Goal: Check status

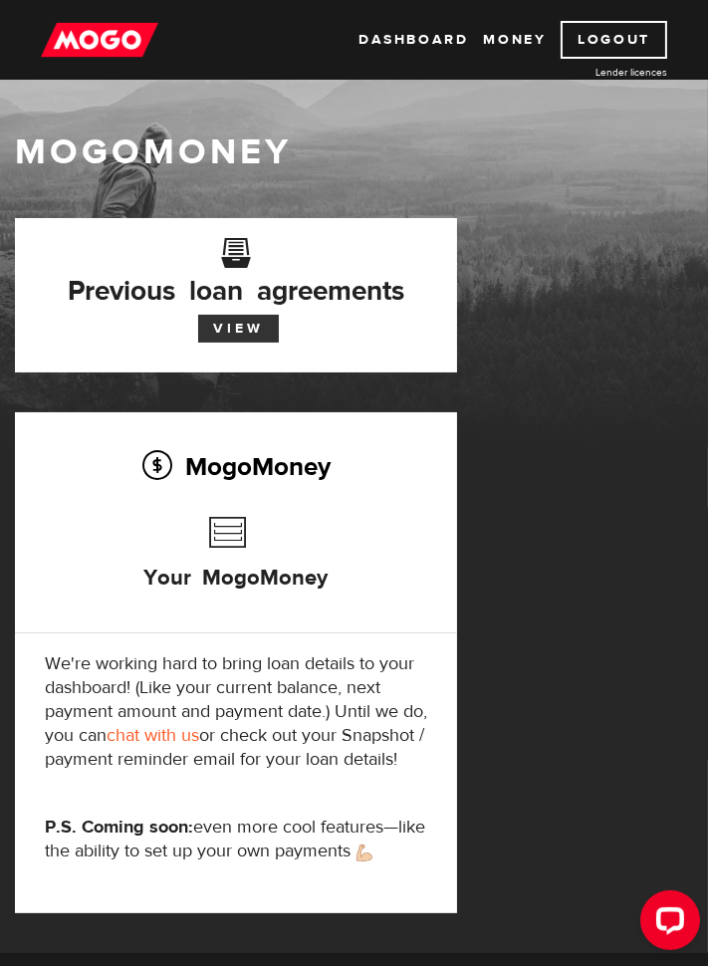
click at [231, 336] on link "View" at bounding box center [238, 329] width 81 height 28
click at [403, 28] on link "Dashboard" at bounding box center [413, 40] width 110 height 38
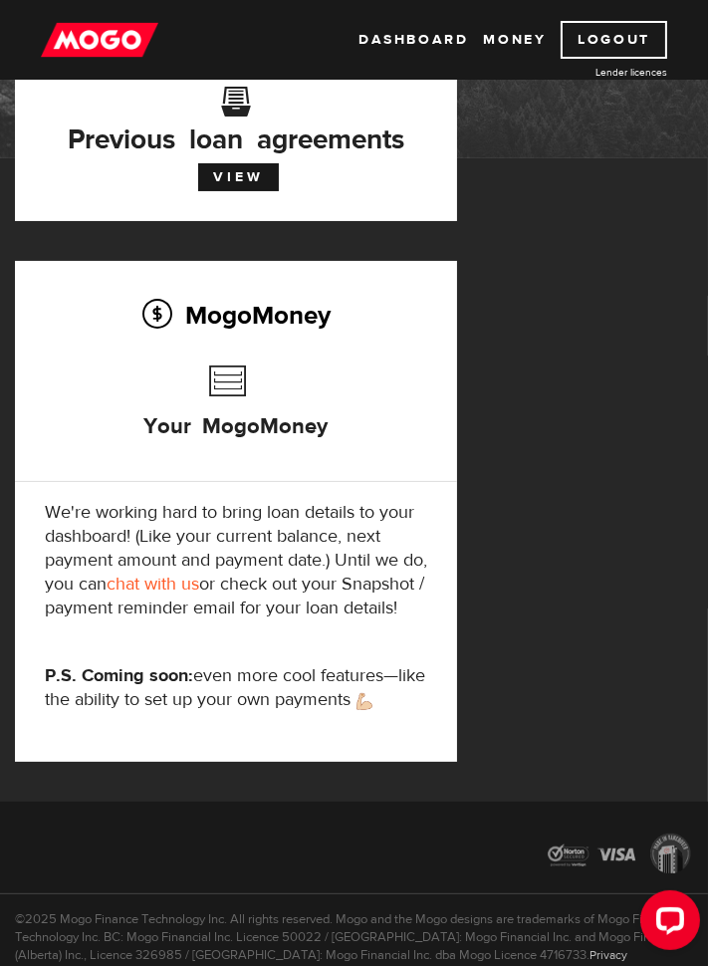
scroll to position [123, 0]
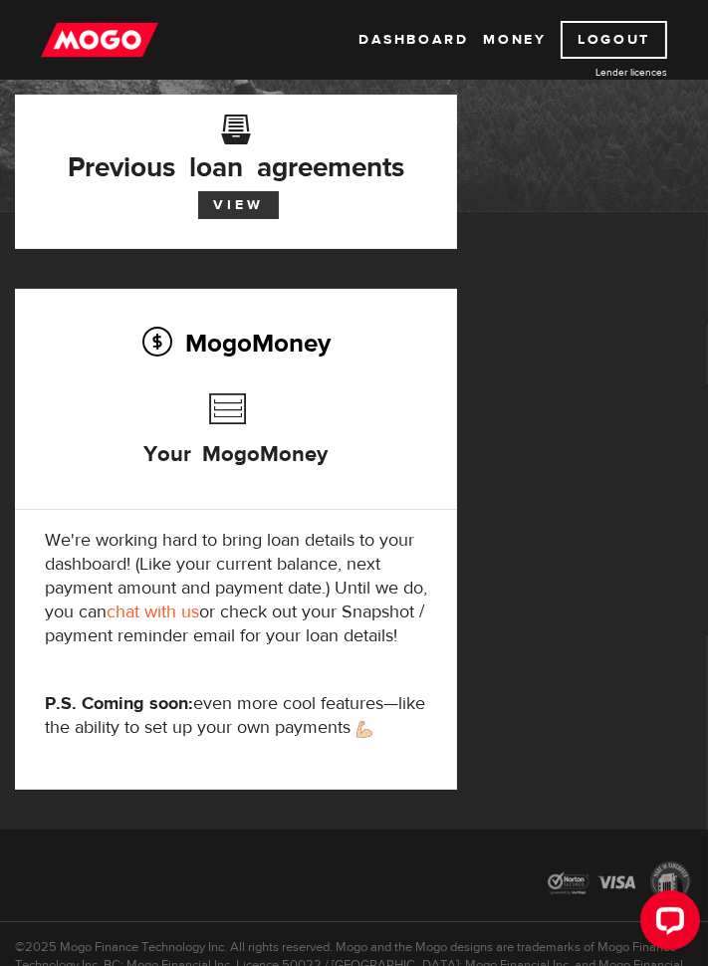
click at [235, 194] on link "View" at bounding box center [238, 205] width 81 height 28
